Goal: Information Seeking & Learning: Learn about a topic

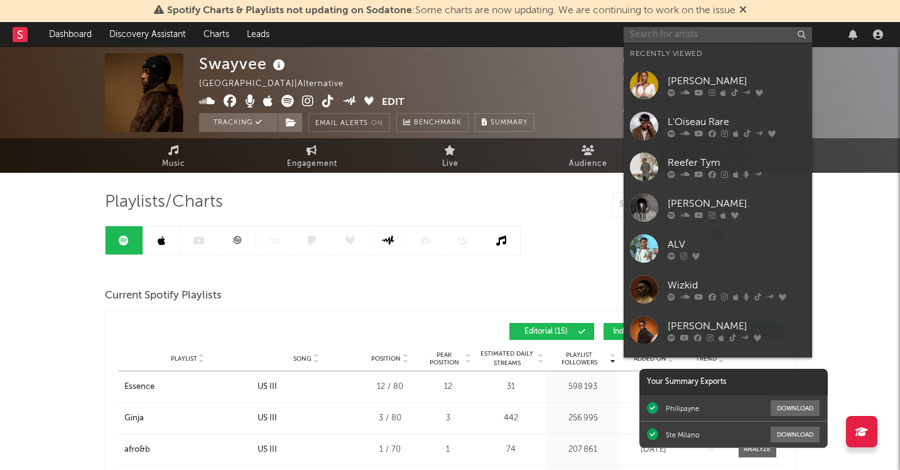
click at [671, 28] on input "text" at bounding box center [718, 35] width 188 height 16
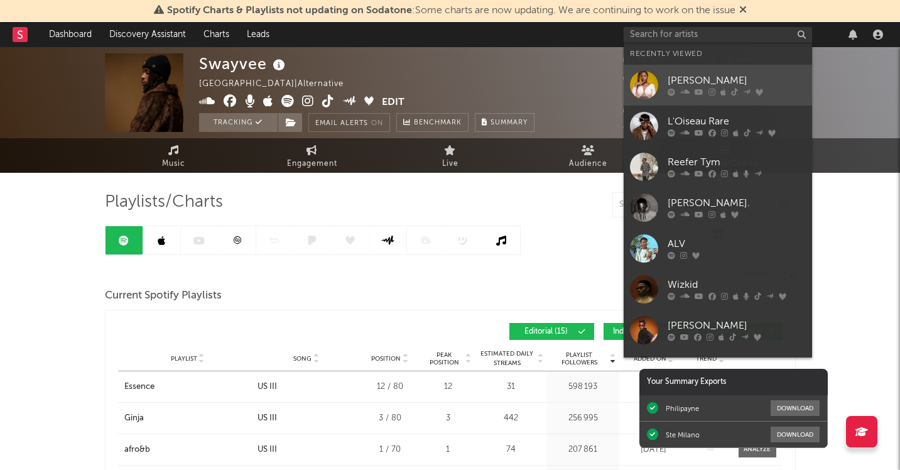
click at [713, 72] on link "[PERSON_NAME]" at bounding box center [718, 85] width 188 height 41
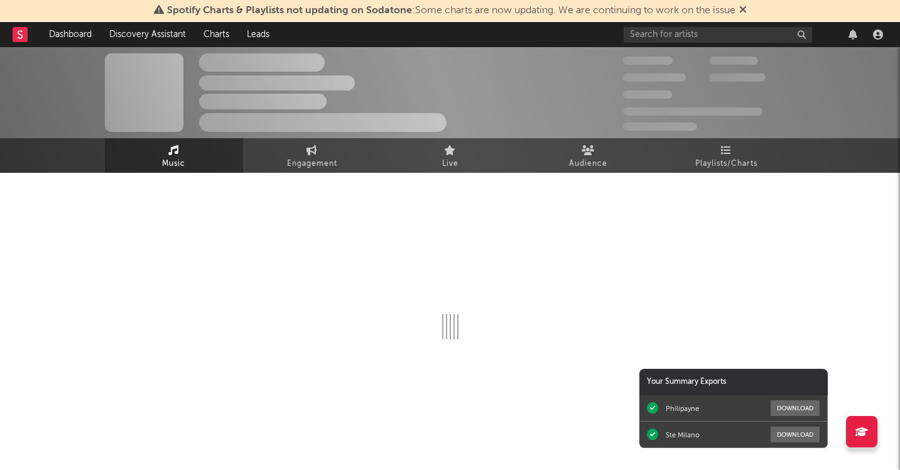
select select "1w"
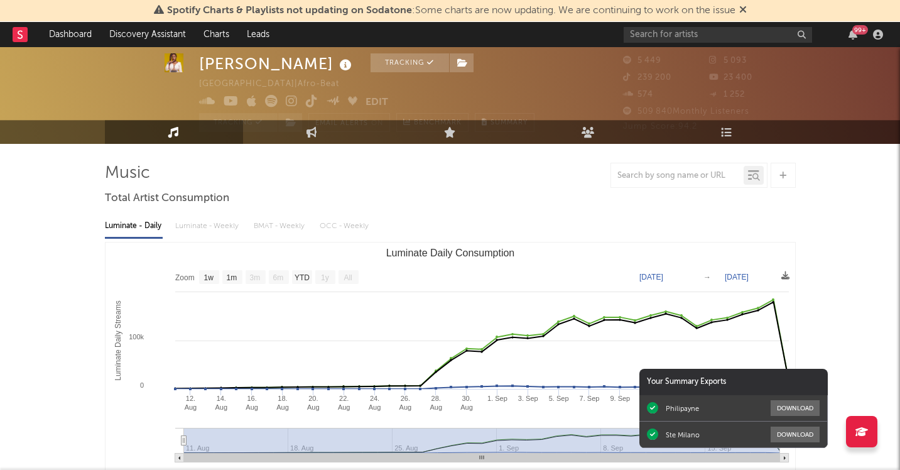
scroll to position [26, 0]
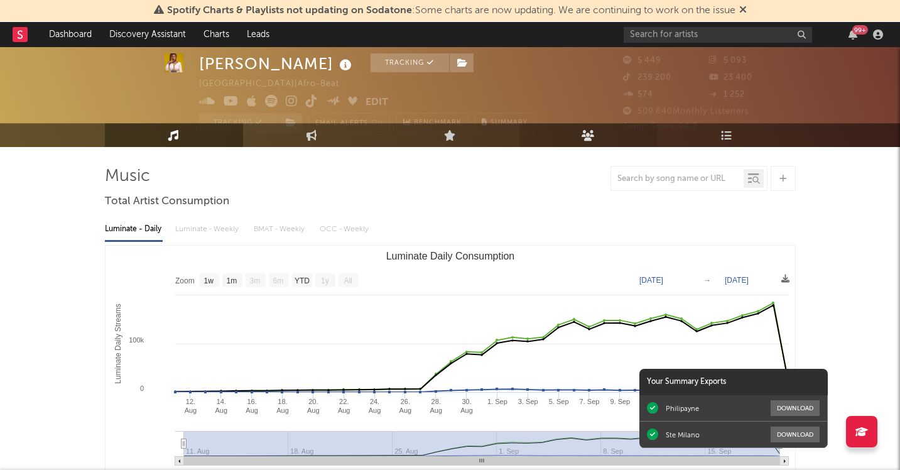
click at [591, 136] on icon at bounding box center [587, 135] width 13 height 11
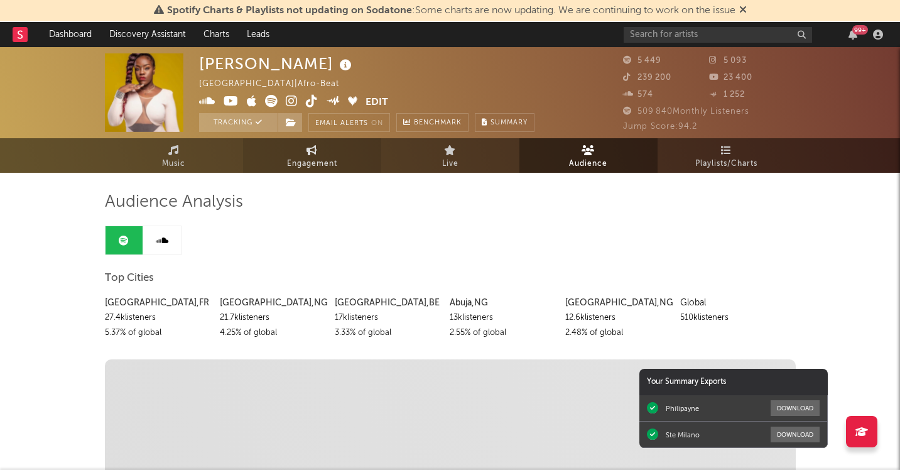
click at [326, 146] on link "Engagement" at bounding box center [312, 155] width 138 height 35
select select "1w"
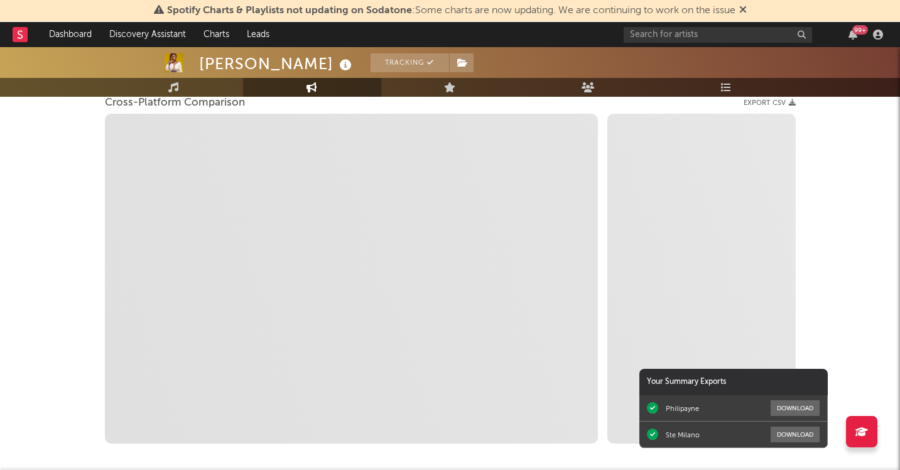
scroll to position [237, 0]
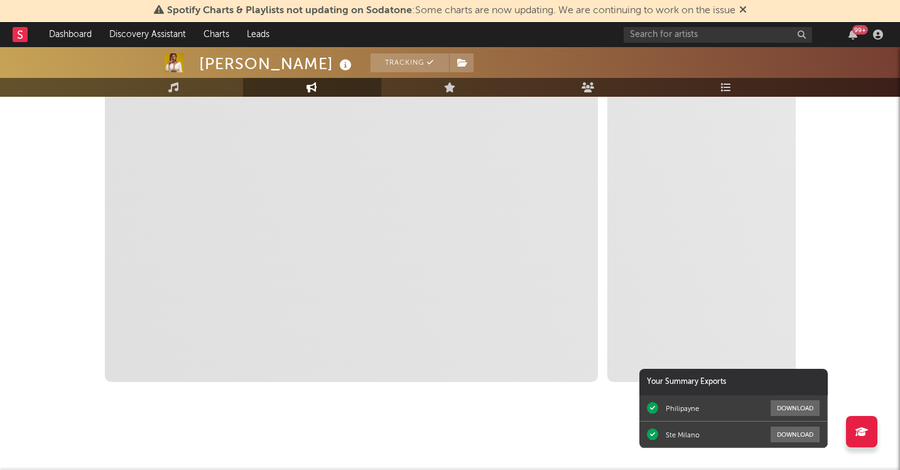
select select "1m"
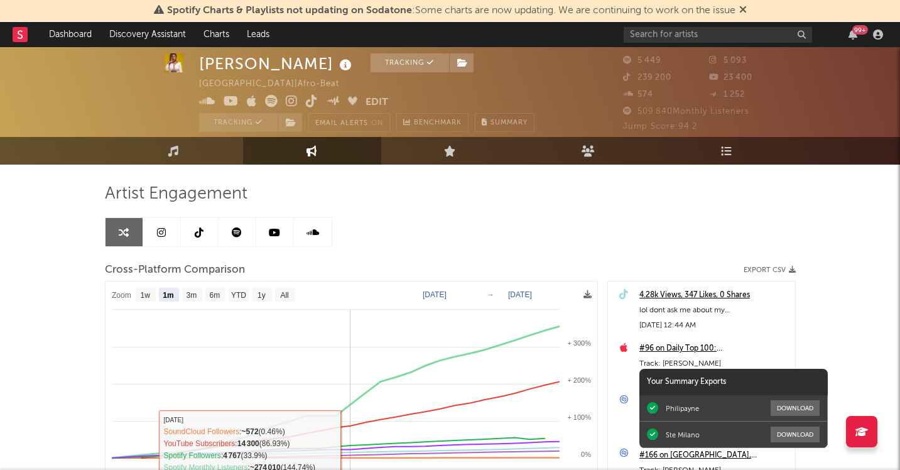
scroll to position [0, 0]
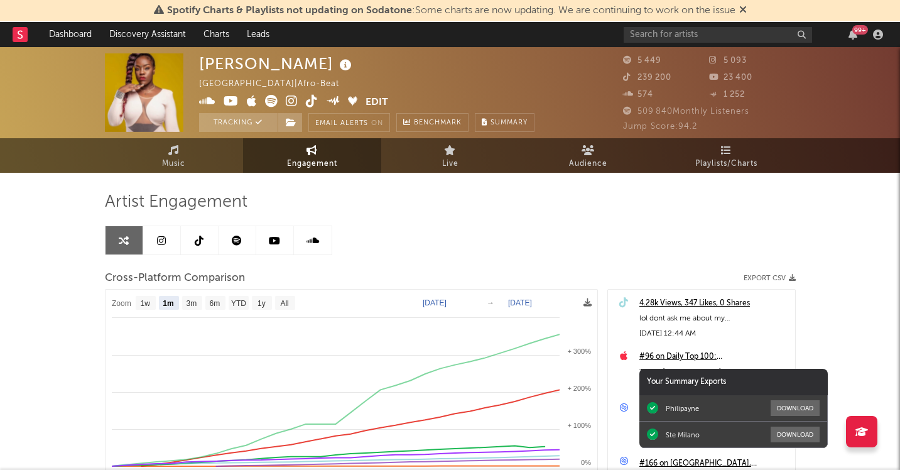
click at [237, 242] on icon at bounding box center [237, 240] width 10 height 10
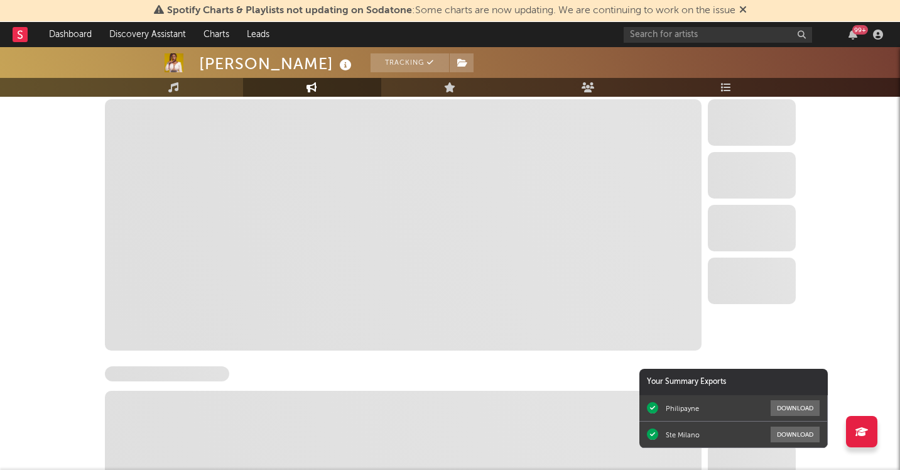
select select "6m"
select select "1w"
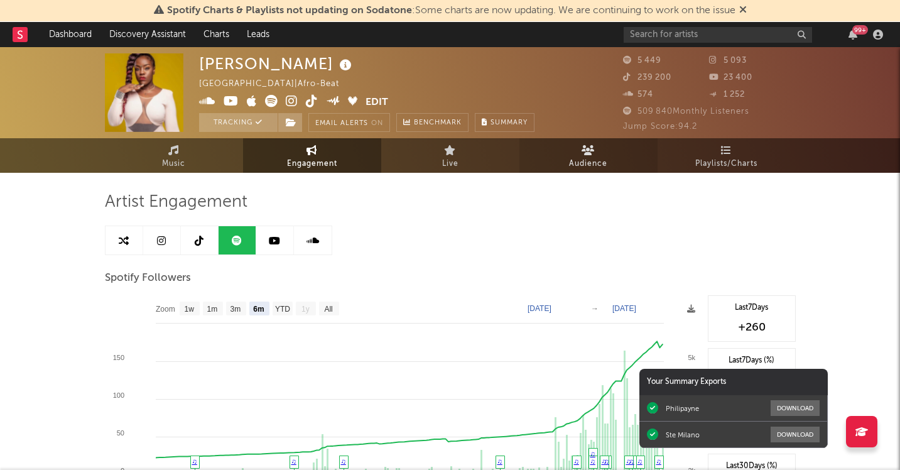
click at [605, 154] on link "Audience" at bounding box center [588, 155] width 138 height 35
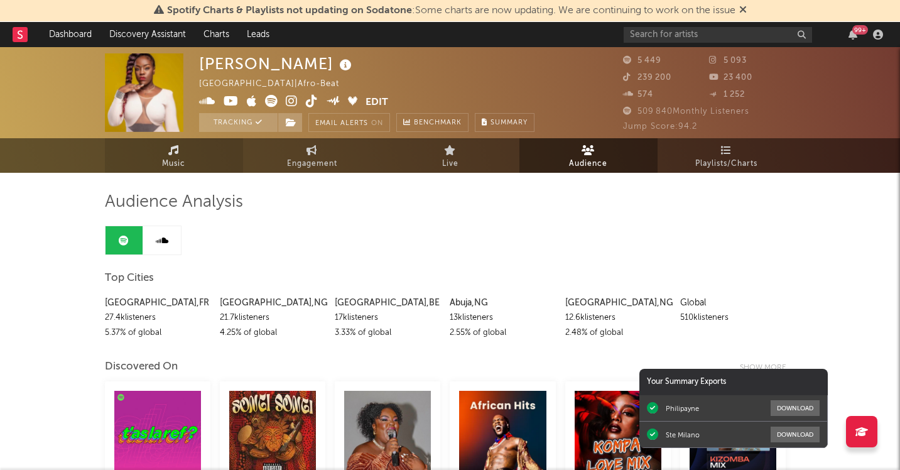
click at [193, 166] on link "Music" at bounding box center [174, 155] width 138 height 35
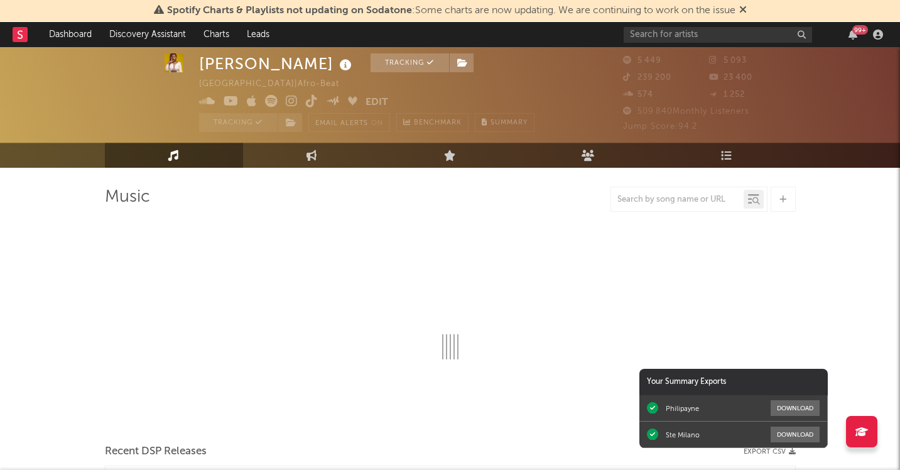
select select "1w"
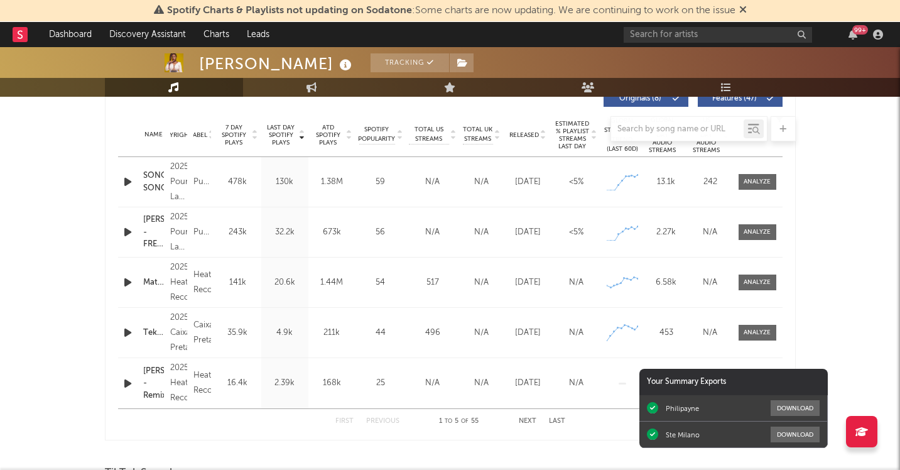
scroll to position [496, 0]
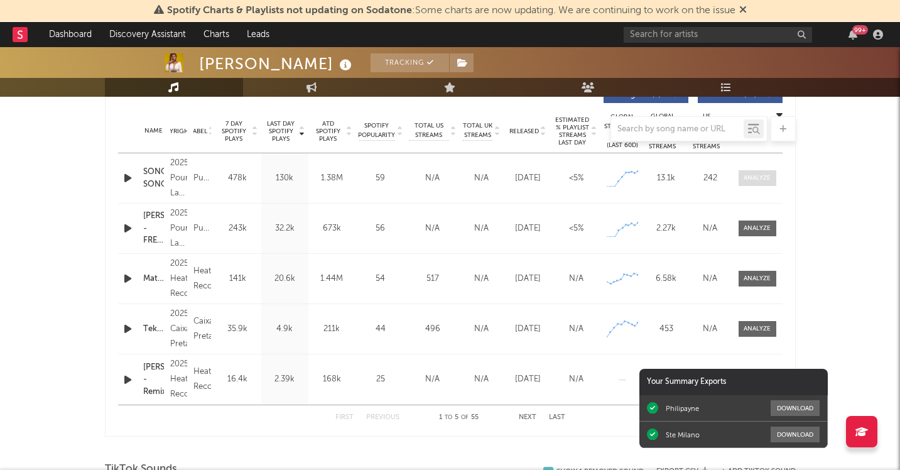
click at [767, 173] on div at bounding box center [756, 177] width 27 height 9
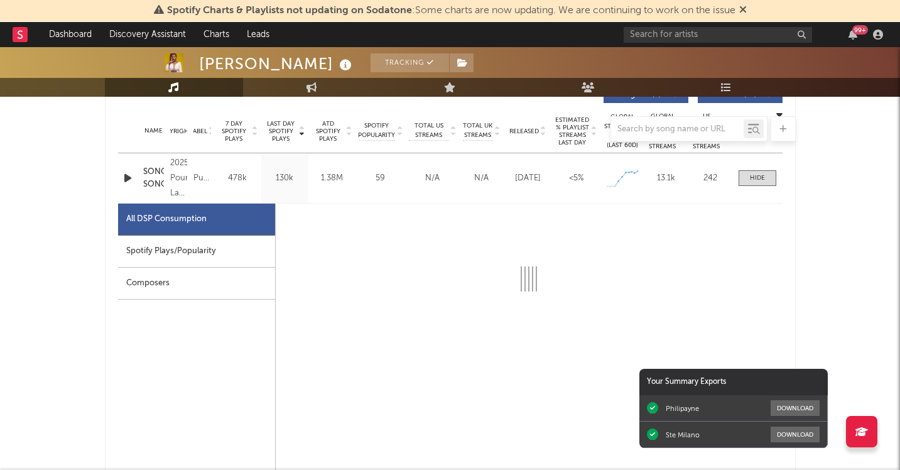
select select "1w"
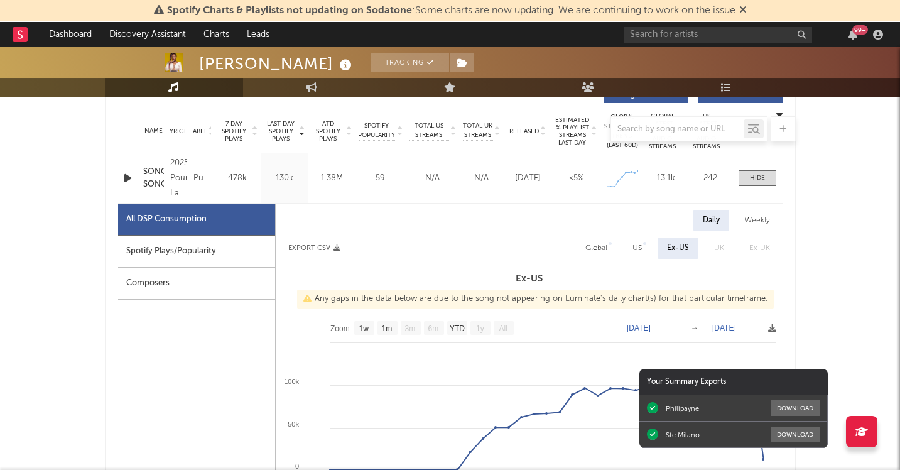
click at [217, 254] on div "Spotify Plays/Popularity" at bounding box center [196, 251] width 157 height 32
select select "1w"
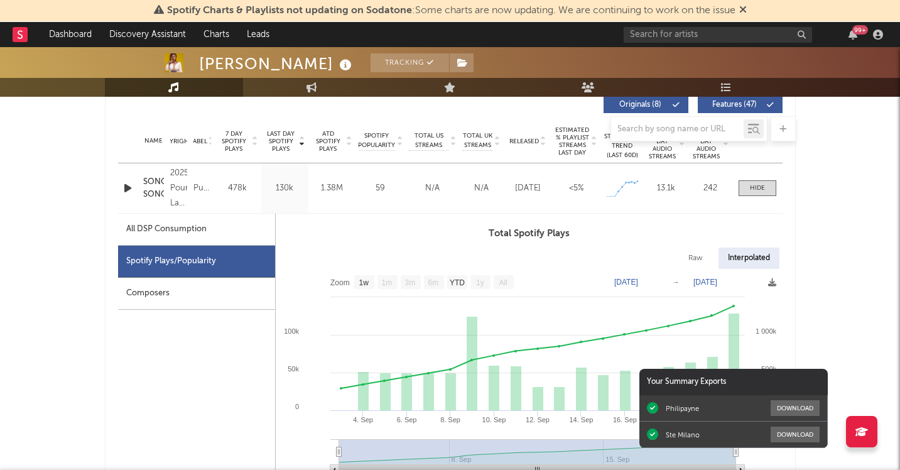
scroll to position [489, 0]
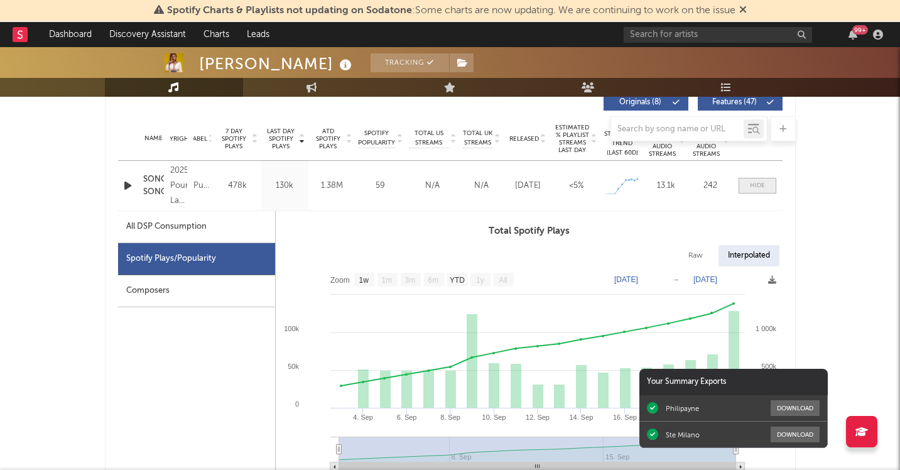
click at [759, 186] on div at bounding box center [757, 185] width 15 height 9
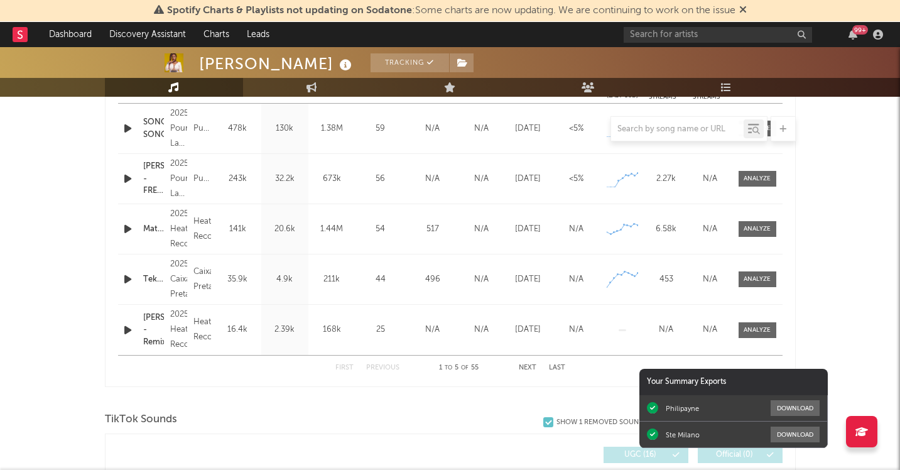
scroll to position [549, 0]
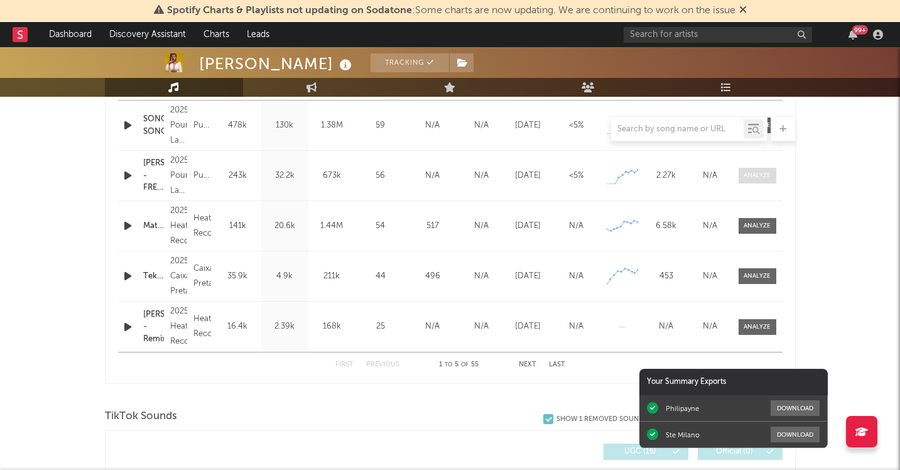
click at [755, 173] on div at bounding box center [756, 175] width 27 height 9
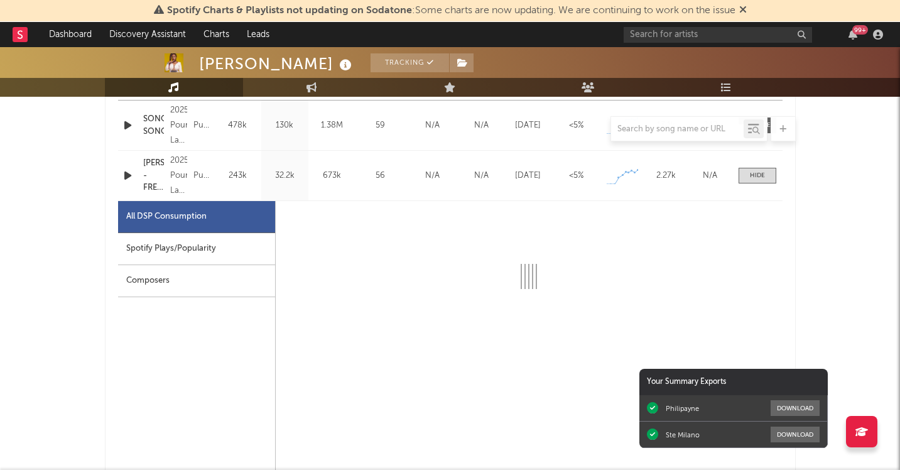
select select "1w"
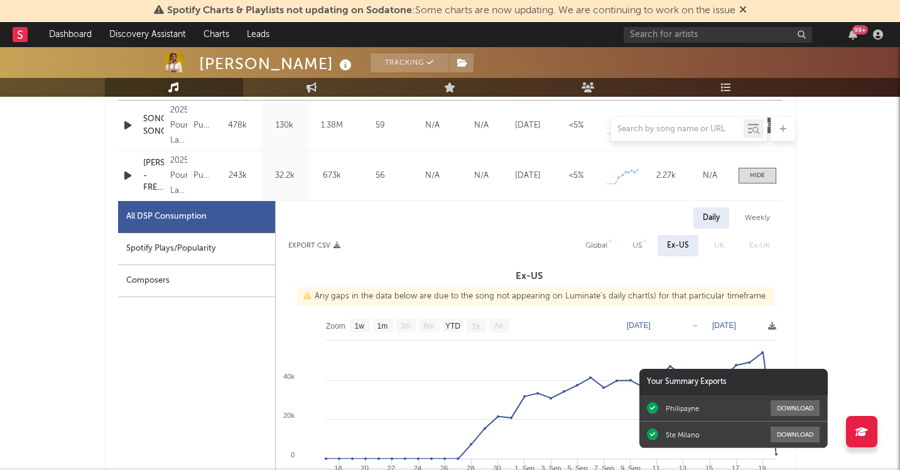
click at [210, 252] on div "Spotify Plays/Popularity" at bounding box center [196, 249] width 157 height 32
select select "1w"
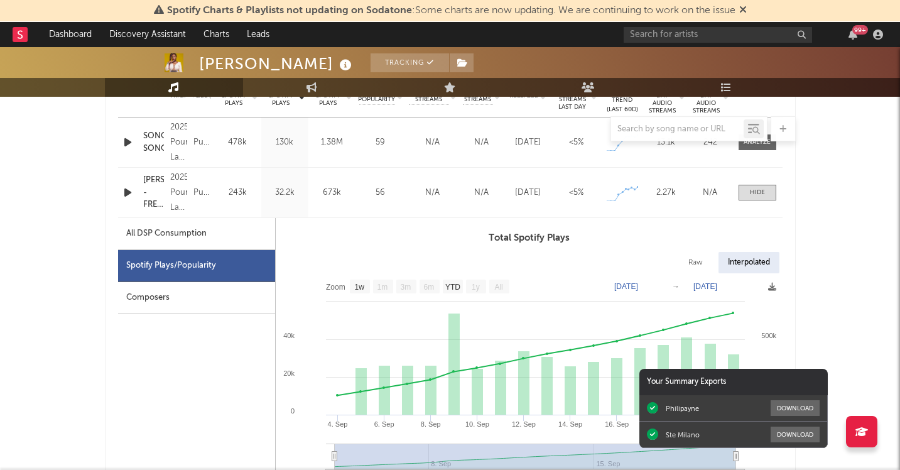
scroll to position [536, 0]
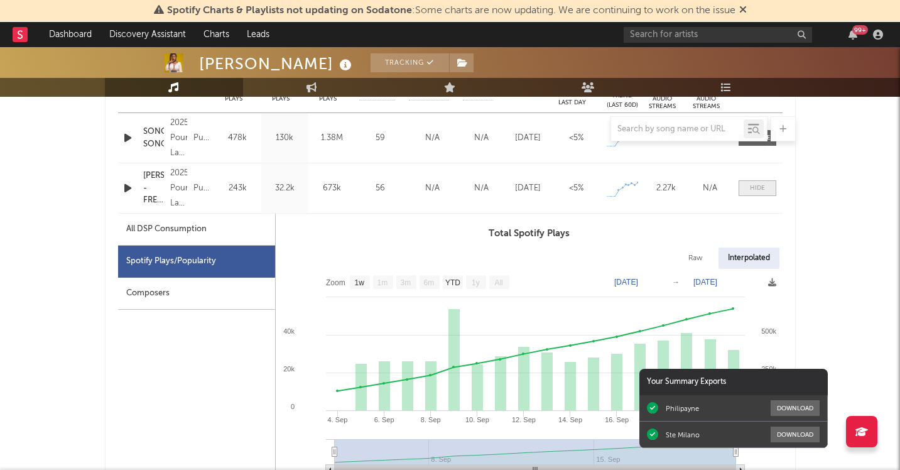
click at [744, 186] on span at bounding box center [757, 188] width 38 height 16
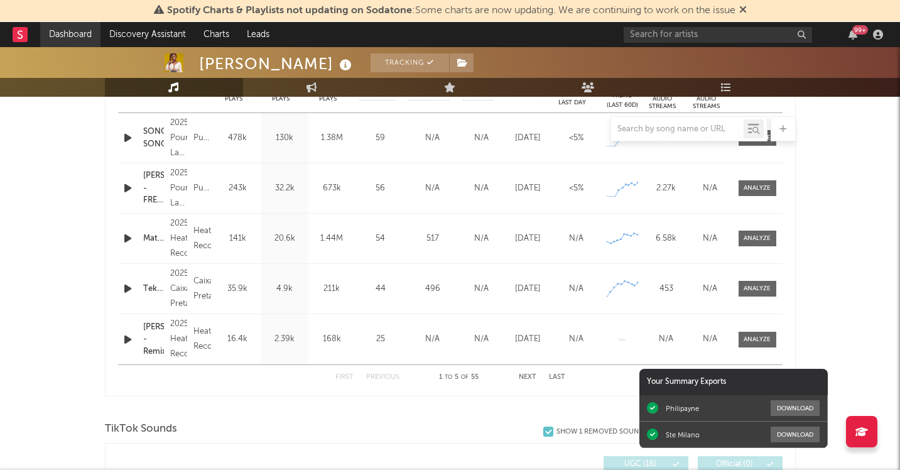
click at [66, 38] on link "Dashboard" at bounding box center [70, 34] width 60 height 25
